Goal: Transaction & Acquisition: Obtain resource

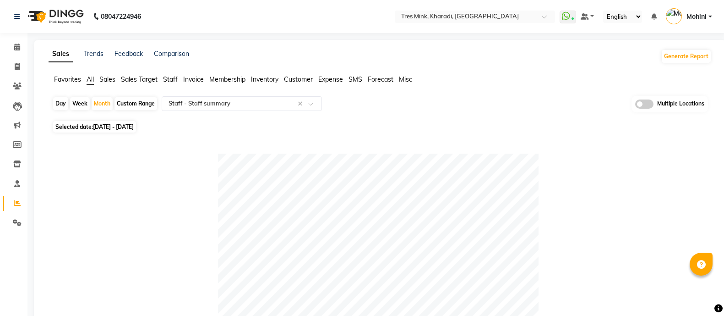
select select "filtered_report"
drag, startPoint x: 713, startPoint y: 22, endPoint x: 542, endPoint y: 20, distance: 171.4
click at [542, 20] on nav "08047224946 Select Location × Tres Mink, Kharadi, Kharadi WhatsApp Status ✕ Sta…" at bounding box center [362, 16] width 724 height 33
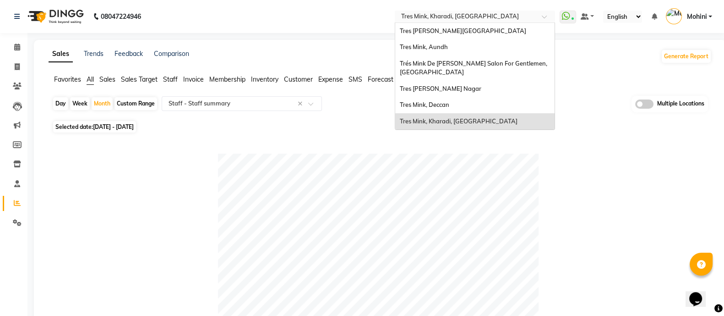
click at [542, 20] on span at bounding box center [547, 19] width 11 height 9
click at [464, 126] on div "Tres Mink, Kharadi, Kharadi" at bounding box center [474, 121] width 159 height 16
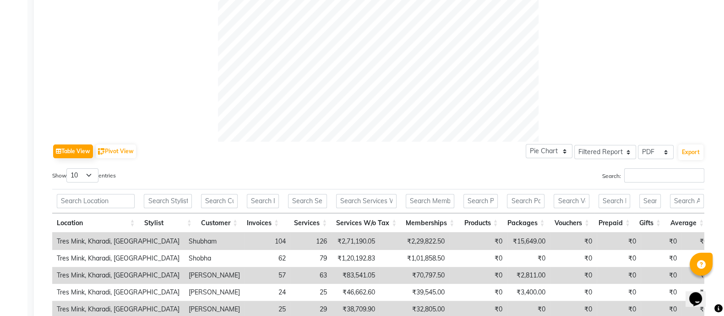
scroll to position [342, 0]
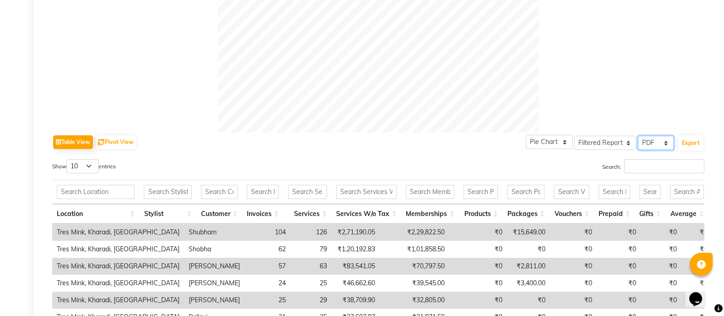
click at [666, 143] on select "Select CSV PDF" at bounding box center [656, 143] width 36 height 14
select select "csv"
click at [639, 136] on select "Select CSV PDF" at bounding box center [656, 143] width 36 height 14
click at [690, 143] on button "Export" at bounding box center [691, 143] width 25 height 16
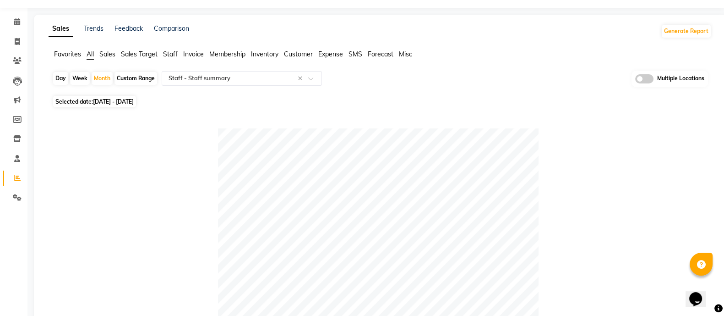
scroll to position [0, 0]
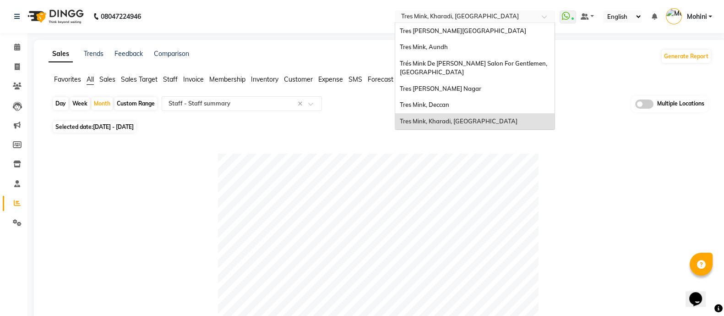
click at [543, 17] on span at bounding box center [547, 19] width 11 height 9
click at [477, 106] on div "Tres Mink, Deccan" at bounding box center [474, 105] width 159 height 16
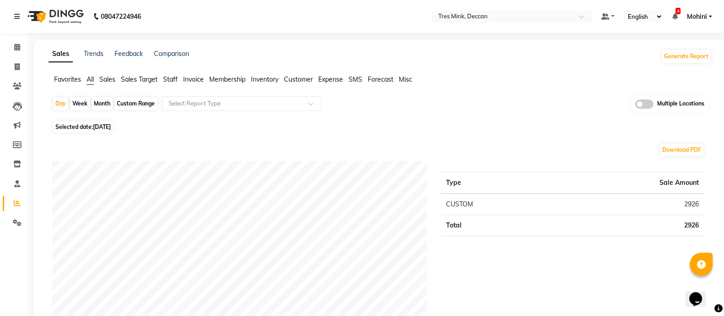
click at [109, 106] on div "Month" at bounding box center [102, 103] width 21 height 13
select select "9"
select select "2025"
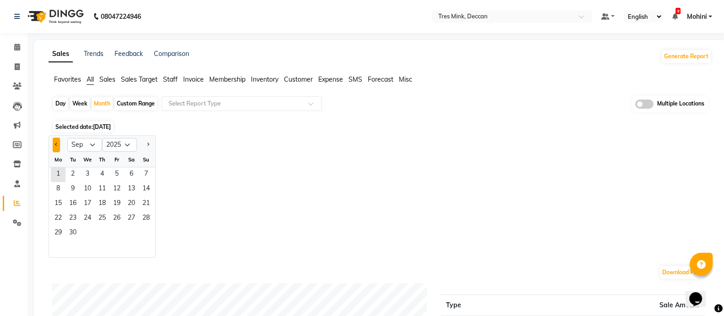
click at [55, 146] on button "Previous month" at bounding box center [56, 144] width 7 height 15
select select "8"
click at [119, 175] on span "1" at bounding box center [117, 174] width 15 height 15
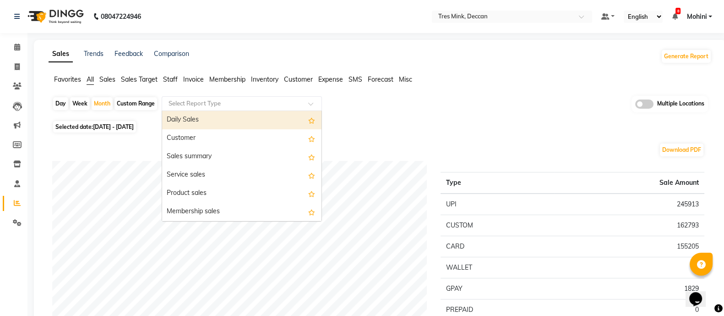
click at [189, 105] on input "text" at bounding box center [233, 103] width 132 height 9
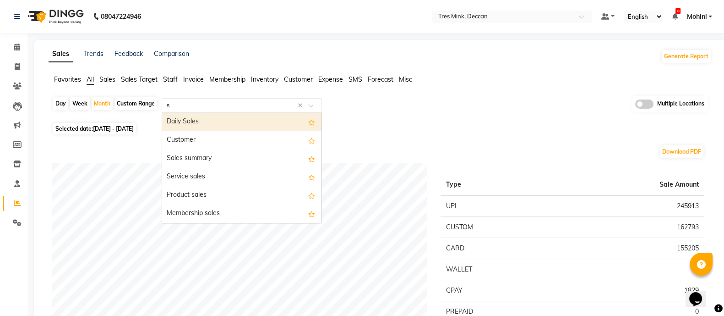
type input "st"
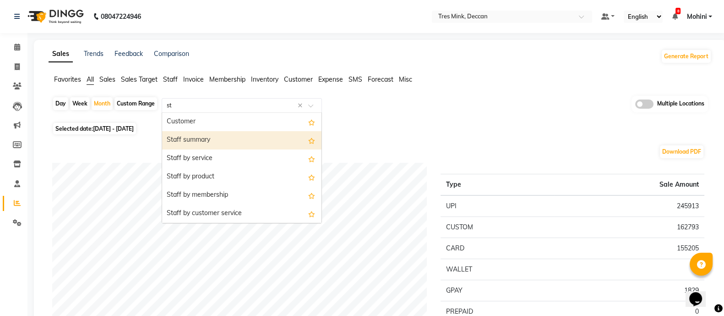
click at [186, 137] on div "Staff summary" at bounding box center [241, 140] width 159 height 18
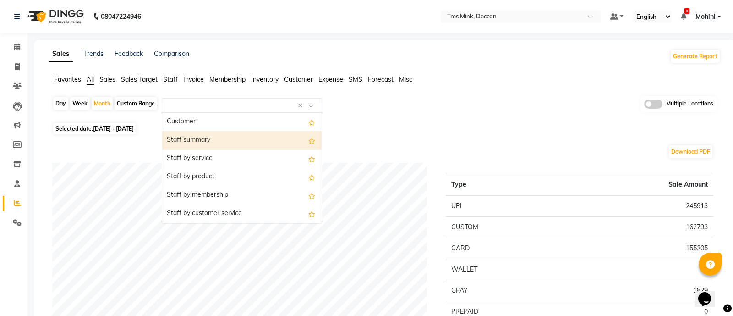
select select "filtered_report"
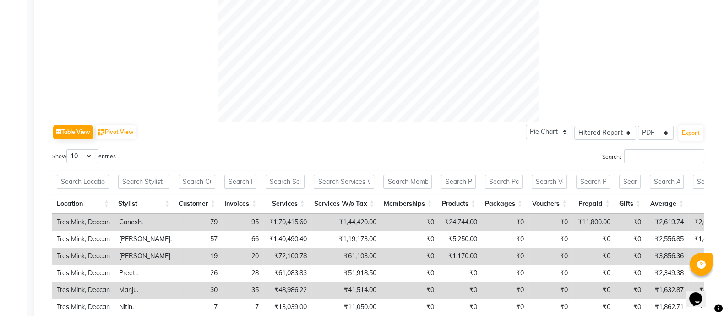
scroll to position [352, 0]
click at [661, 130] on select "Select CSV PDF" at bounding box center [656, 132] width 36 height 14
select select "csv"
click at [639, 125] on select "Select CSV PDF" at bounding box center [656, 132] width 36 height 14
click at [697, 131] on button "Export" at bounding box center [691, 133] width 25 height 16
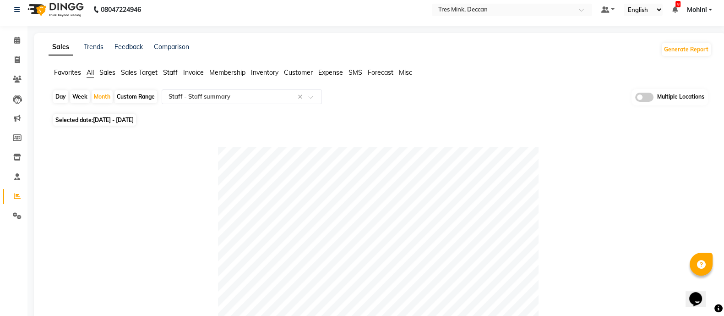
scroll to position [0, 0]
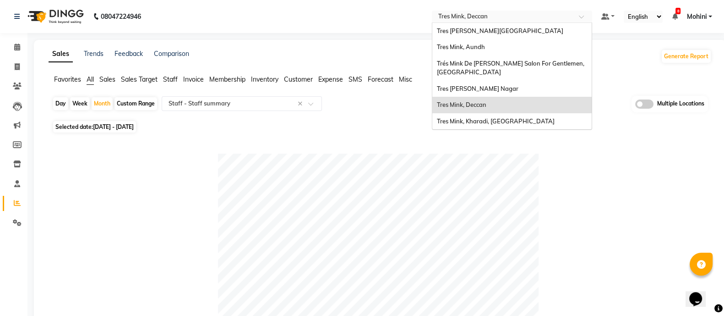
click at [580, 14] on div at bounding box center [512, 17] width 160 height 9
click at [500, 85] on div "Tres [PERSON_NAME] Nagar" at bounding box center [512, 89] width 159 height 16
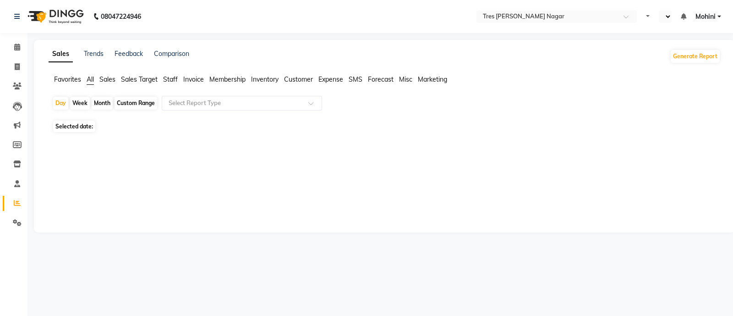
select select "en"
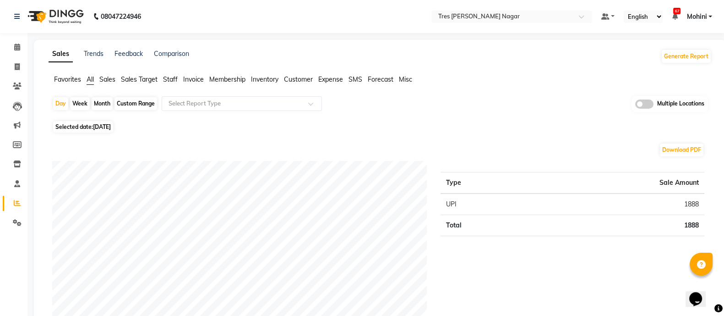
click at [109, 104] on div "Month" at bounding box center [102, 103] width 21 height 13
select select "9"
select select "2025"
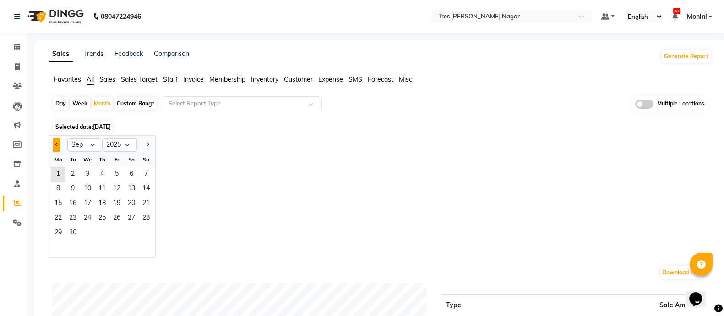
click at [54, 146] on button "Previous month" at bounding box center [56, 144] width 7 height 15
select select "8"
click at [115, 175] on span "1" at bounding box center [117, 174] width 15 height 15
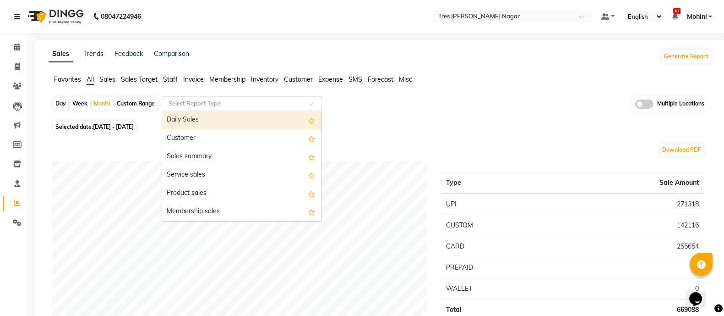
click at [195, 103] on input "text" at bounding box center [233, 103] width 132 height 9
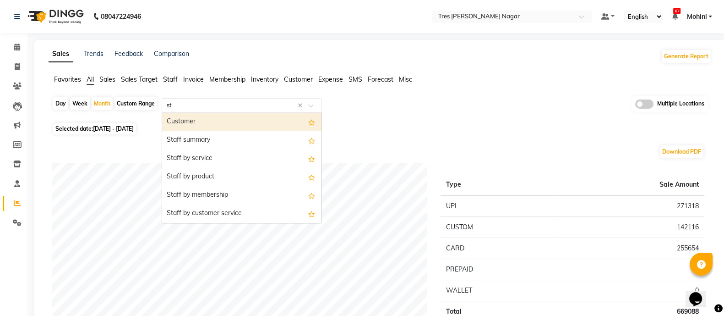
type input "sta"
click at [186, 127] on div "Staff summary" at bounding box center [241, 122] width 159 height 18
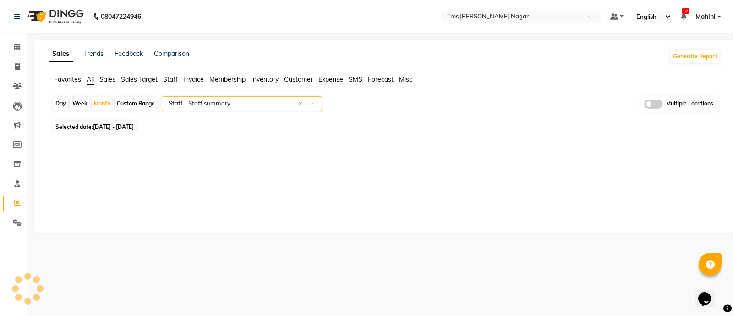
select select "filtered_report"
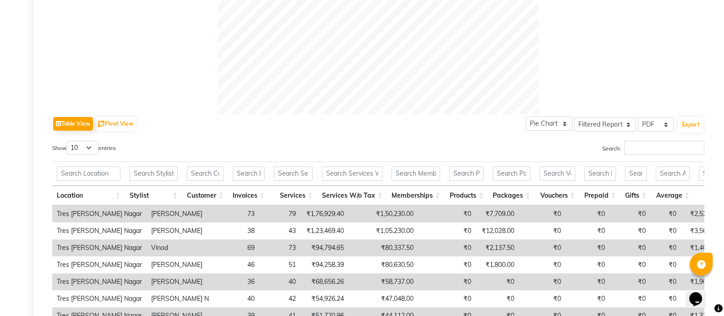
scroll to position [362, 0]
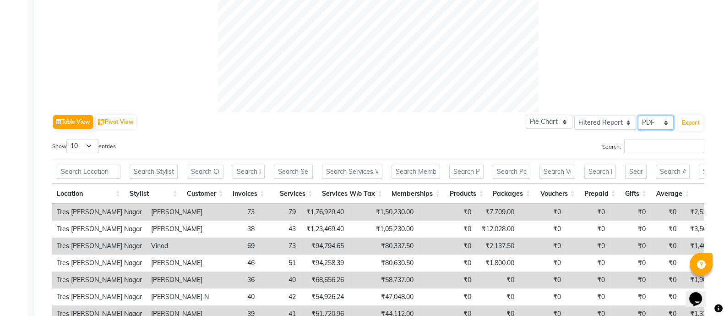
click at [667, 121] on select "Select CSV PDF" at bounding box center [656, 122] width 36 height 14
select select "csv"
click at [639, 115] on select "Select CSV PDF" at bounding box center [656, 122] width 36 height 14
click at [689, 125] on button "Export" at bounding box center [691, 123] width 25 height 16
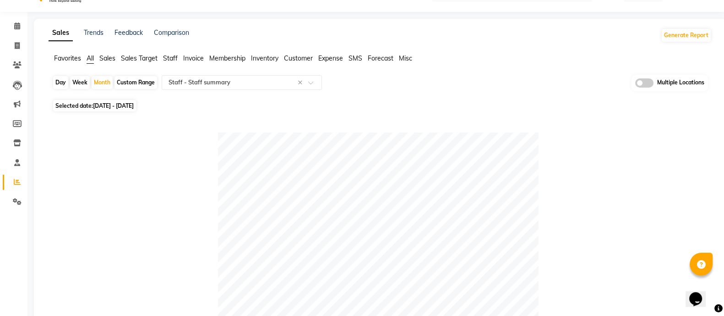
scroll to position [0, 0]
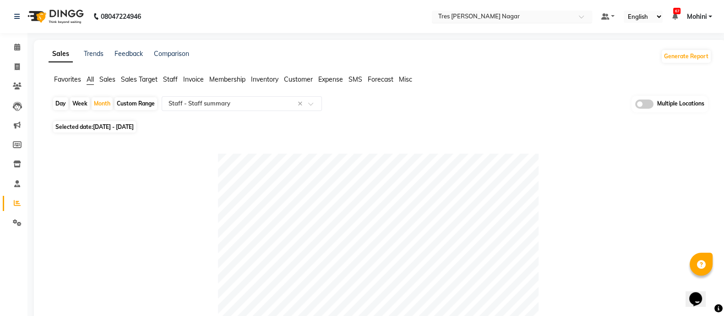
click at [583, 15] on span at bounding box center [584, 19] width 11 height 9
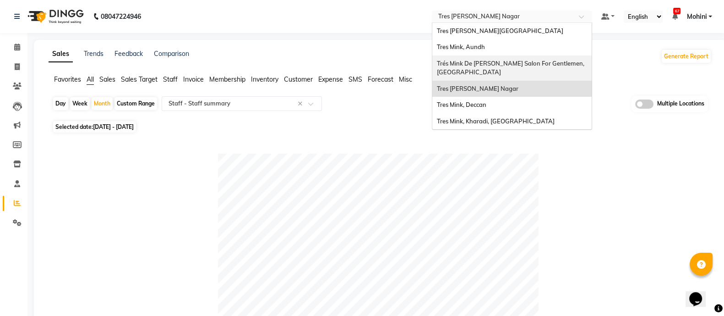
click at [532, 72] on div "Trés Mink De [PERSON_NAME] Salon For Gentlemen, [GEOGRAPHIC_DATA]" at bounding box center [512, 67] width 159 height 25
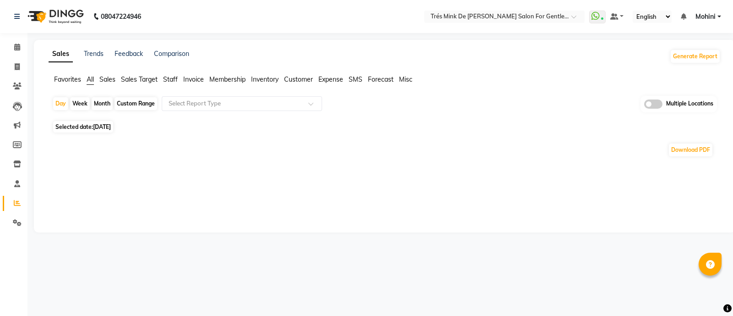
select select "en"
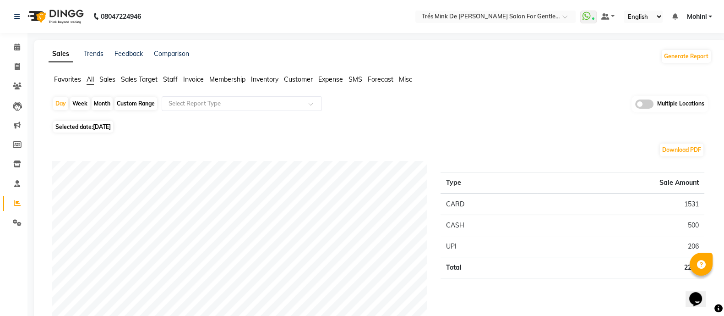
click at [98, 104] on div "Month" at bounding box center [102, 103] width 21 height 13
select select "9"
select select "2025"
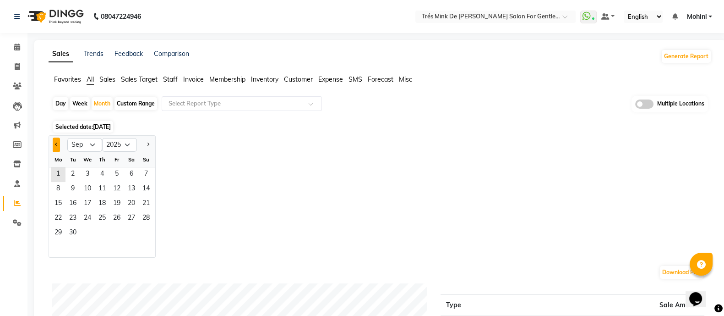
click at [56, 143] on span "Previous month" at bounding box center [56, 144] width 3 height 3
select select "8"
click at [114, 174] on span "1" at bounding box center [117, 174] width 15 height 15
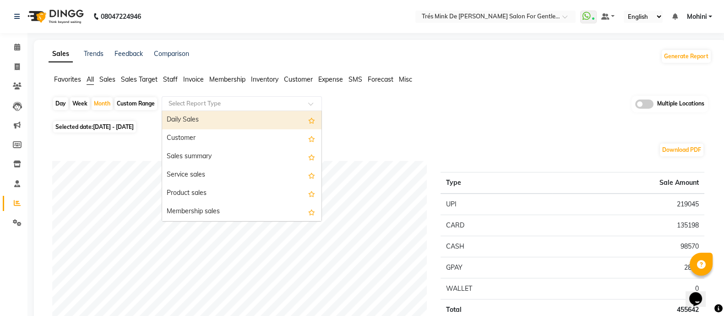
click at [177, 105] on input "text" at bounding box center [233, 103] width 132 height 9
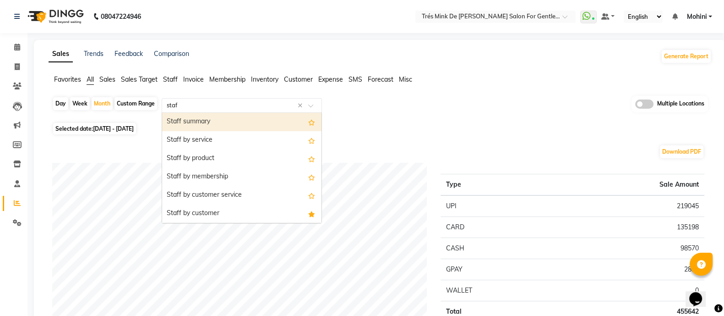
type input "staff"
click at [181, 124] on div "Staff summary" at bounding box center [241, 122] width 159 height 18
select select "filtered_report"
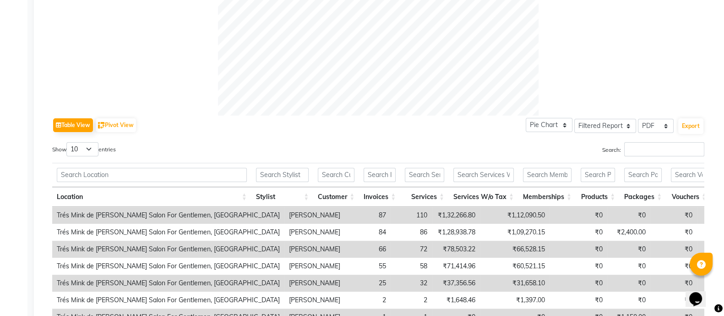
scroll to position [378, 0]
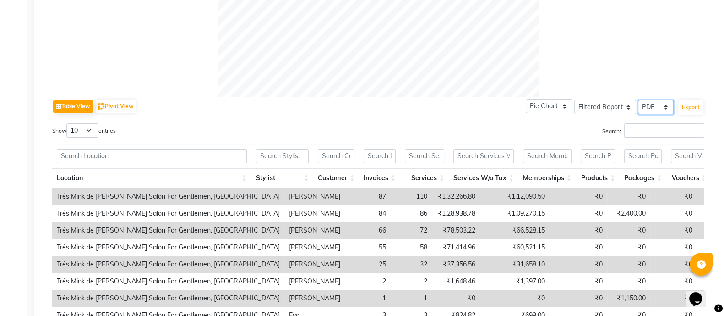
click at [667, 105] on select "Select CSV PDF" at bounding box center [656, 107] width 36 height 14
select select "csv"
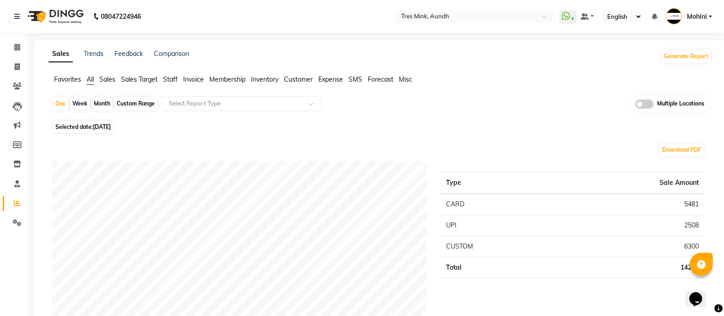
click at [100, 100] on div "Month" at bounding box center [102, 103] width 21 height 13
select select "9"
select select "2025"
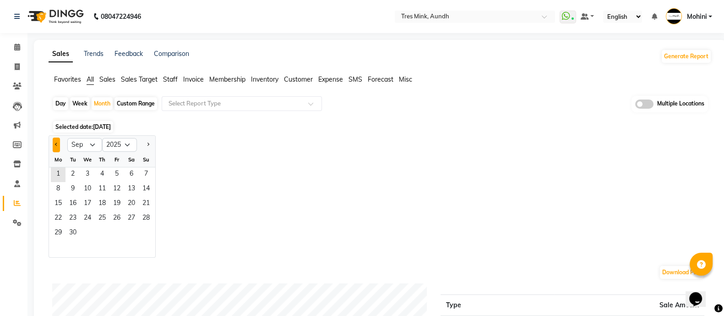
click at [56, 143] on span "Previous month" at bounding box center [56, 144] width 3 height 3
select select "8"
click at [115, 176] on span "1" at bounding box center [117, 174] width 15 height 15
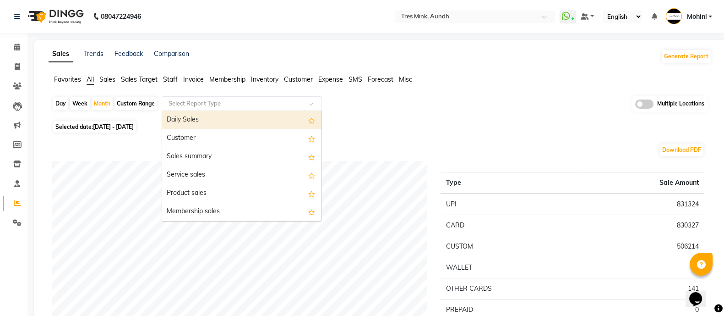
click at [178, 105] on input "text" at bounding box center [233, 103] width 132 height 9
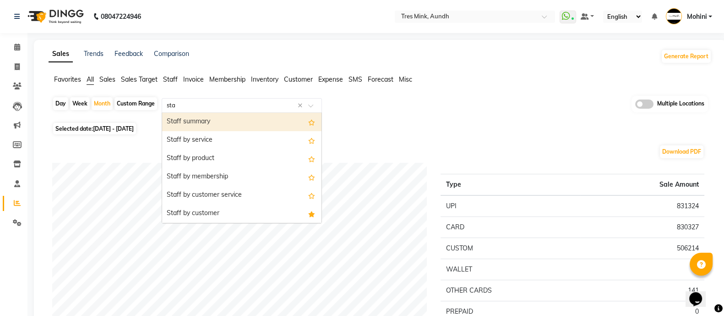
type input "staf"
click at [181, 122] on div "Staff summary" at bounding box center [241, 122] width 159 height 18
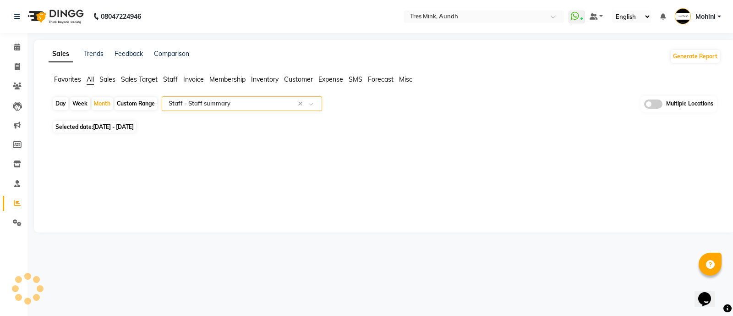
select select "filtered_report"
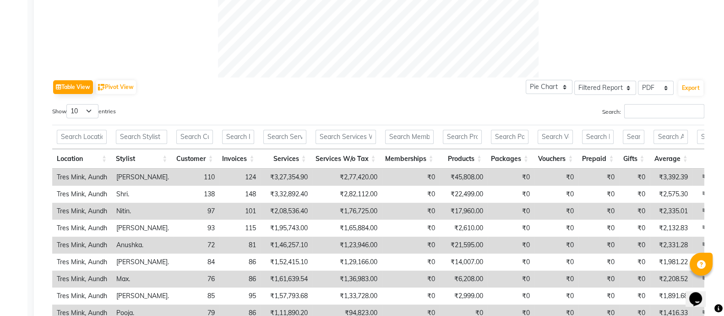
scroll to position [398, 0]
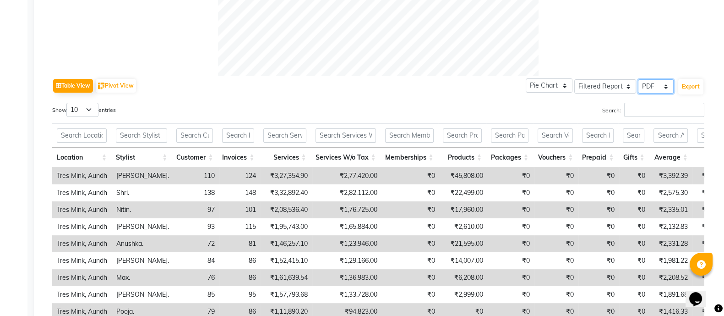
click at [664, 86] on select "Select CSV PDF" at bounding box center [656, 86] width 36 height 14
select select "csv"
click at [639, 79] on select "Select CSV PDF" at bounding box center [656, 86] width 36 height 14
click at [690, 82] on button "Export" at bounding box center [691, 87] width 25 height 16
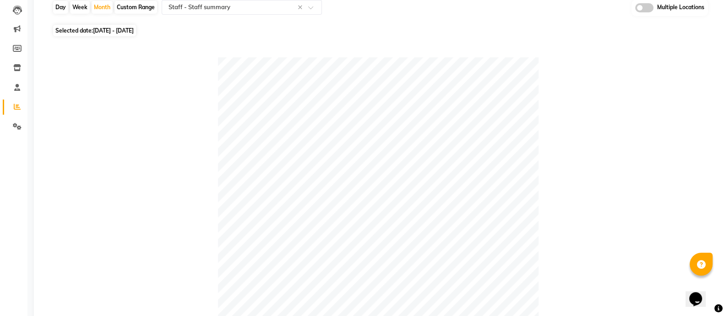
scroll to position [0, 0]
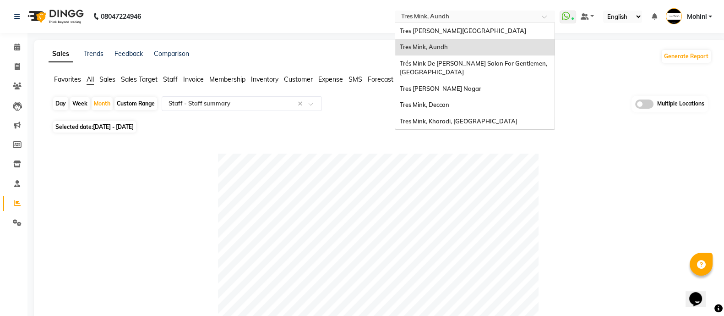
click at [541, 13] on div at bounding box center [475, 17] width 160 height 9
click at [474, 30] on div "Tres [PERSON_NAME][GEOGRAPHIC_DATA]" at bounding box center [474, 31] width 159 height 16
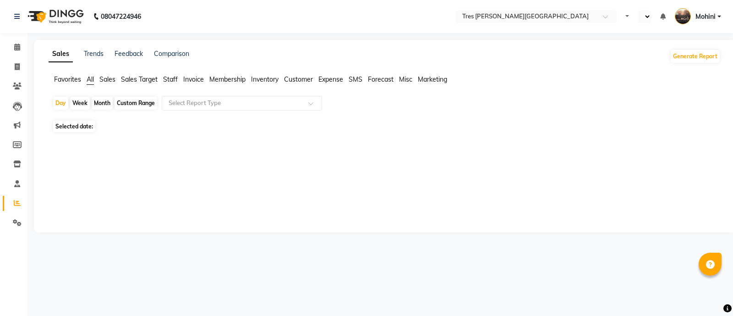
click at [100, 104] on div "Month" at bounding box center [102, 103] width 21 height 13
select select "9"
select select "2025"
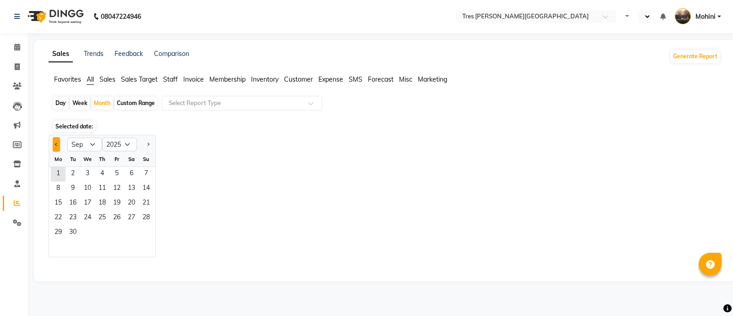
select select "en"
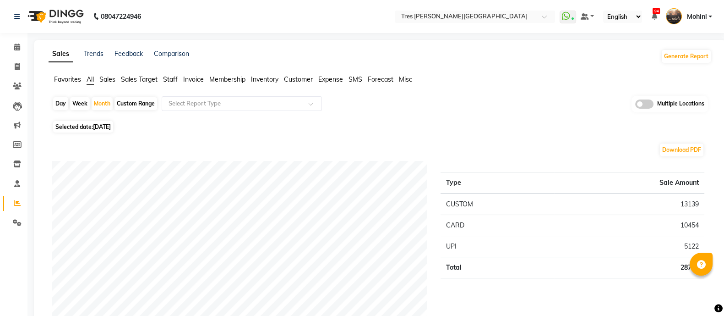
click at [54, 145] on div "Download PDF" at bounding box center [378, 150] width 652 height 15
click at [101, 106] on div "Month" at bounding box center [102, 103] width 21 height 13
select select "9"
select select "2025"
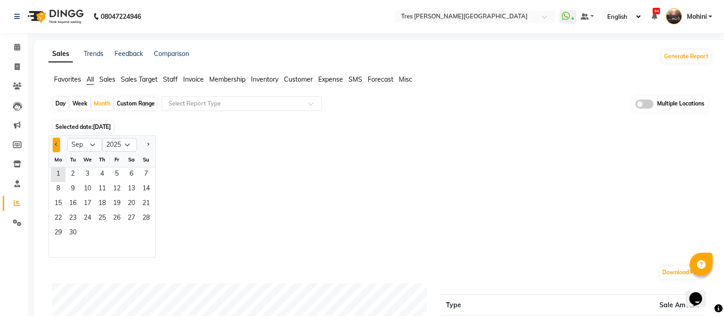
click at [57, 143] on span "Previous month" at bounding box center [56, 144] width 3 height 3
select select "8"
click at [115, 173] on span "1" at bounding box center [117, 174] width 15 height 15
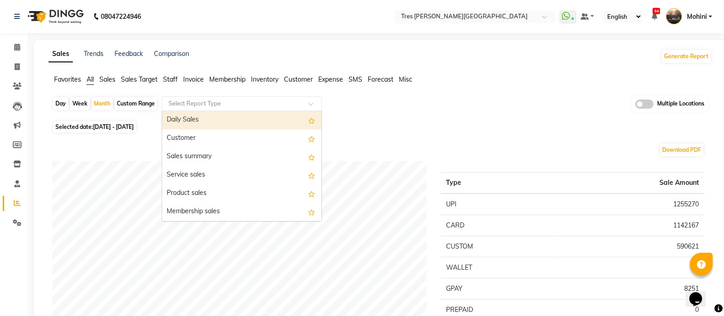
click at [176, 105] on input "text" at bounding box center [233, 103] width 132 height 9
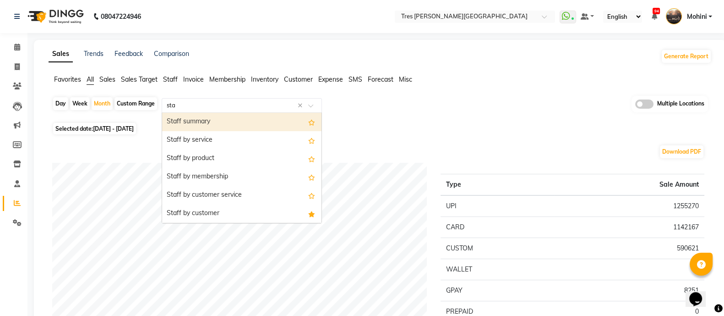
type input "staf"
click at [178, 117] on div "Staff summary" at bounding box center [241, 122] width 159 height 18
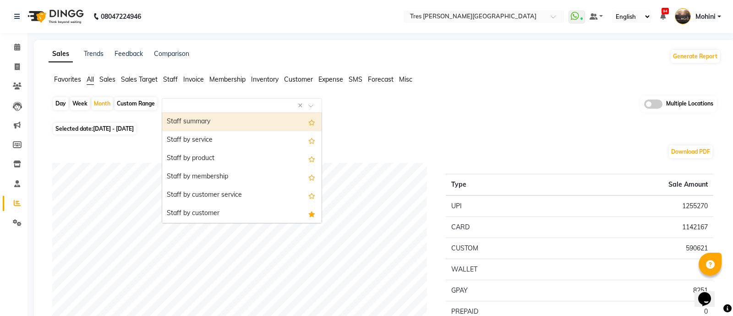
select select "filtered_report"
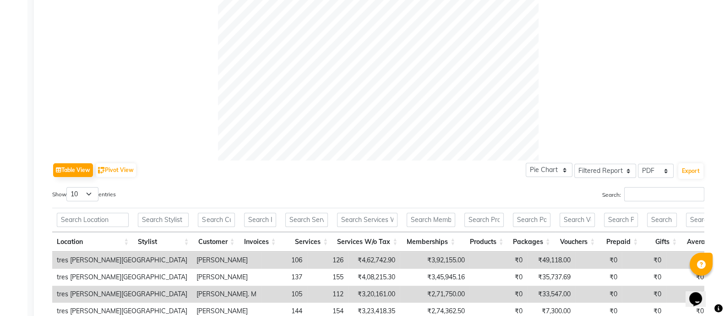
scroll to position [322, 0]
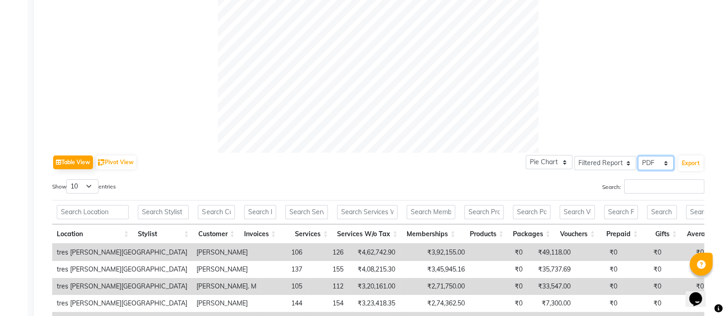
click at [665, 165] on select "Select CSV PDF" at bounding box center [656, 163] width 36 height 14
select select "csv"
click at [639, 156] on select "Select CSV PDF" at bounding box center [656, 163] width 36 height 14
click at [687, 164] on button "Export" at bounding box center [691, 163] width 25 height 16
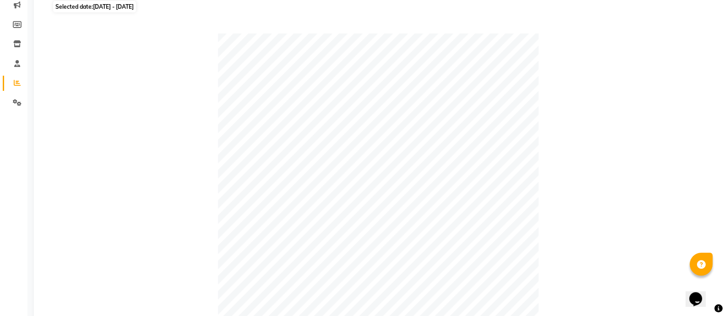
scroll to position [0, 0]
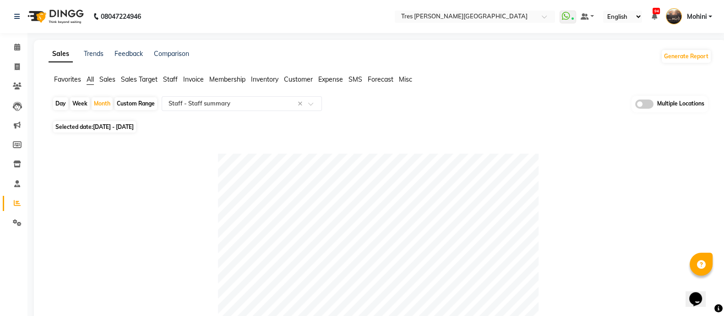
click at [712, 5] on nav "08047224946 Select Location × [GEOGRAPHIC_DATA][PERSON_NAME][GEOGRAPHIC_DATA] W…" at bounding box center [362, 16] width 724 height 33
